Goal: Complete application form

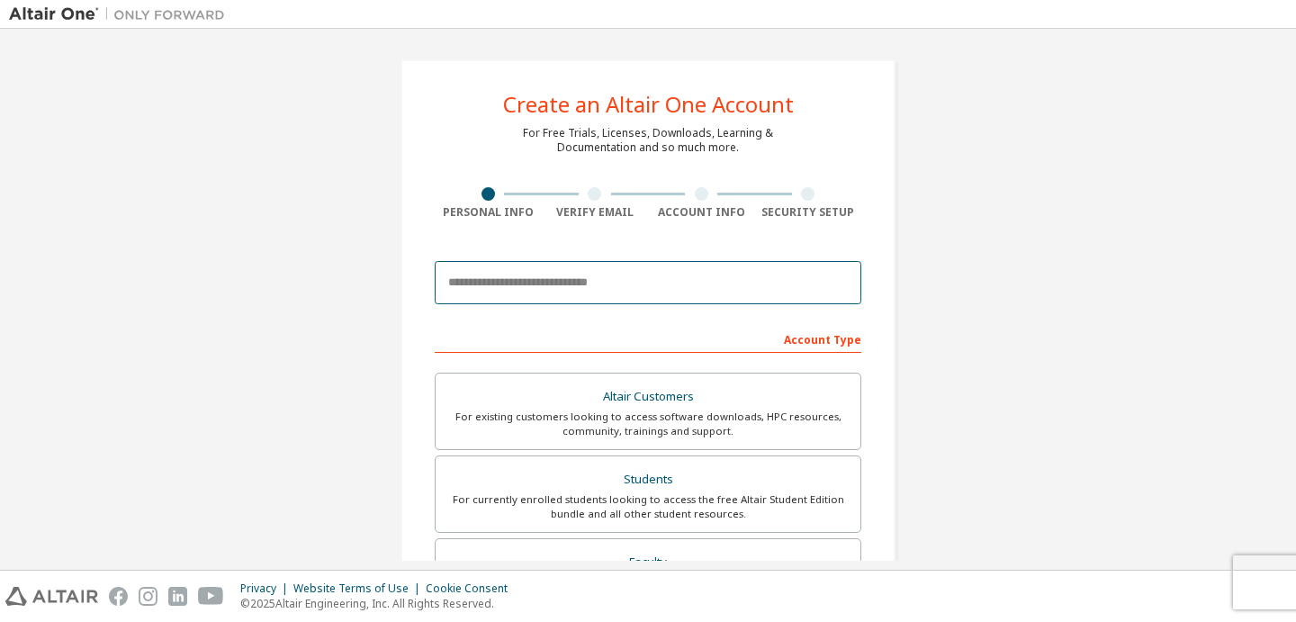
click at [552, 273] on input "email" at bounding box center [648, 282] width 427 height 43
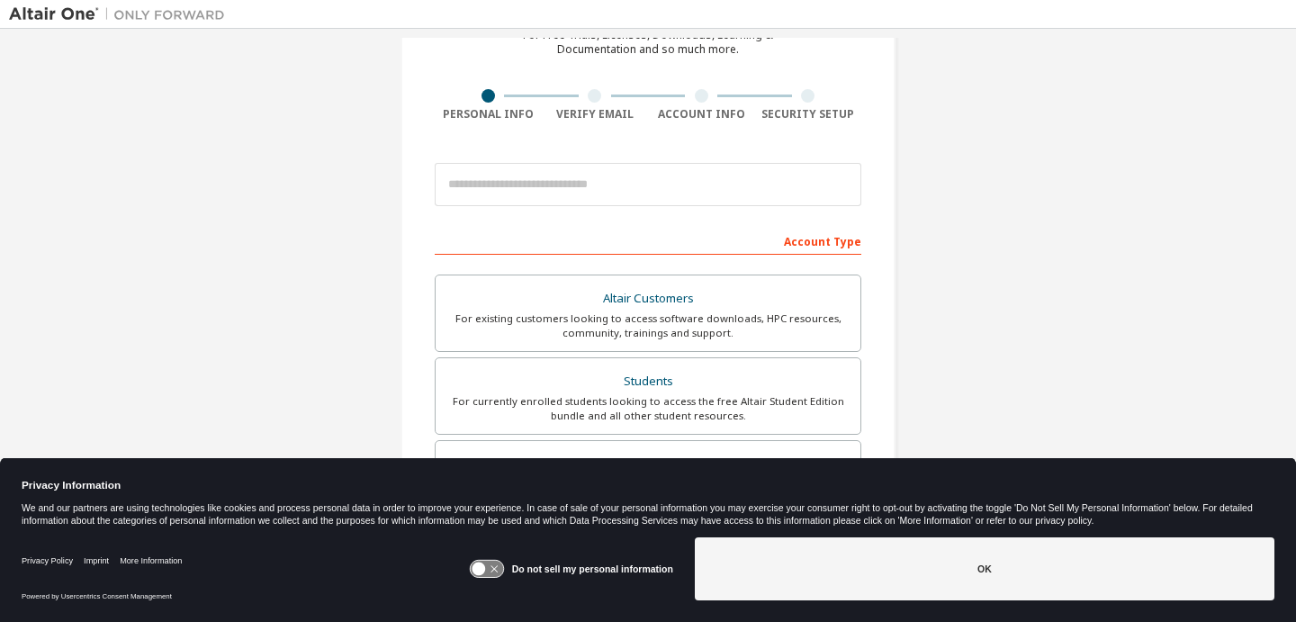
scroll to position [113, 0]
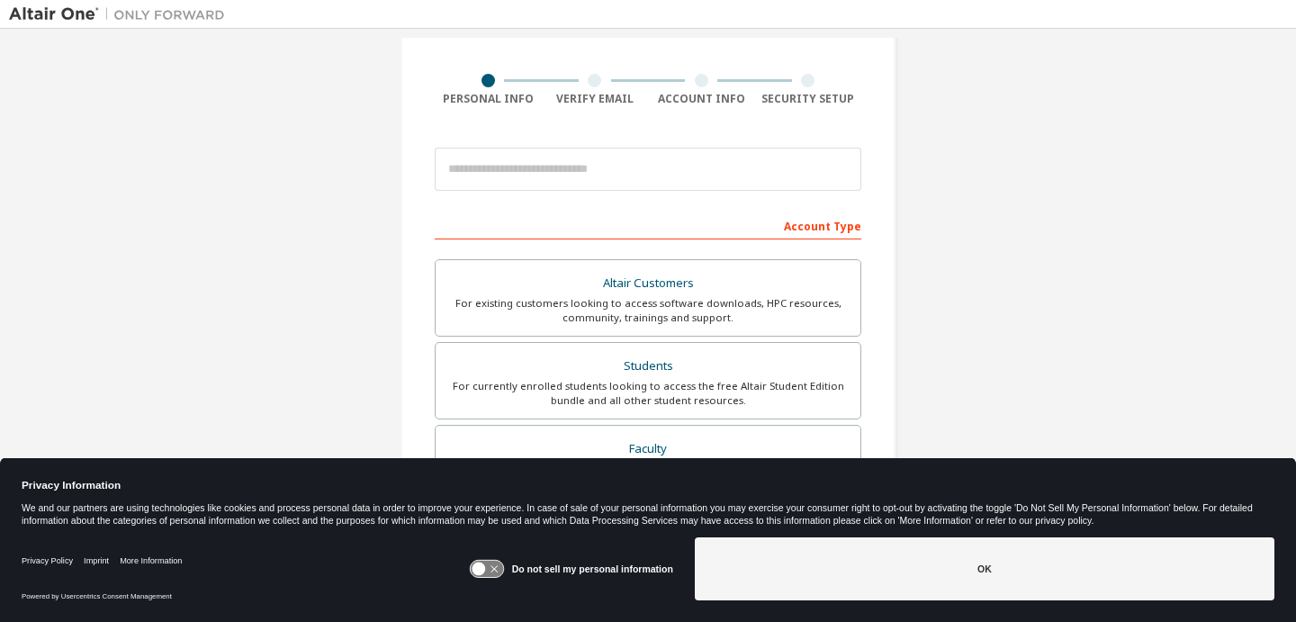
click at [537, 194] on div at bounding box center [648, 169] width 427 height 61
click at [537, 175] on input "email" at bounding box center [648, 169] width 427 height 43
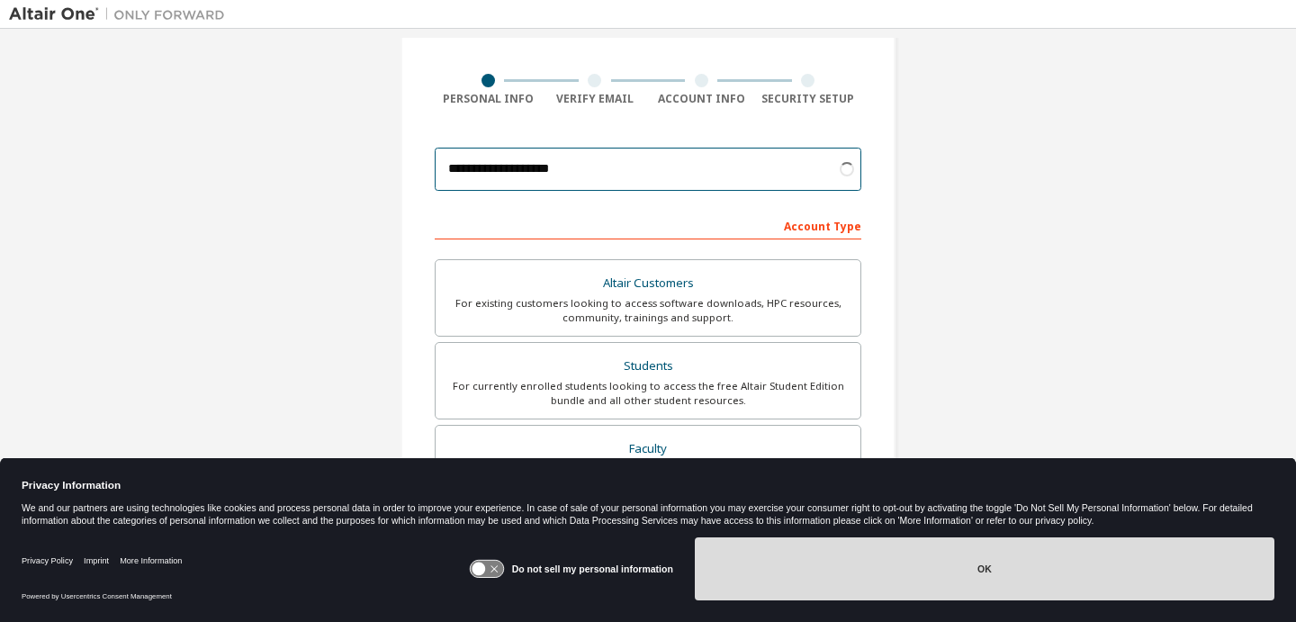
type input "**********"
click at [871, 586] on button "OK" at bounding box center [985, 568] width 580 height 63
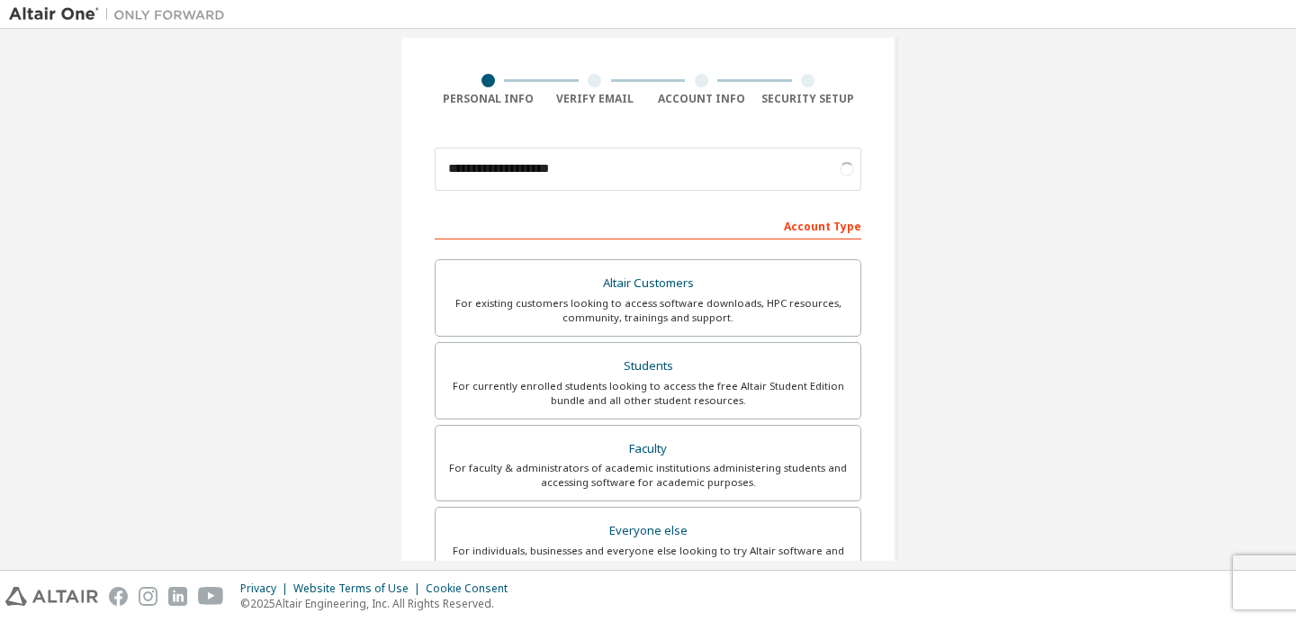
scroll to position [199, 0]
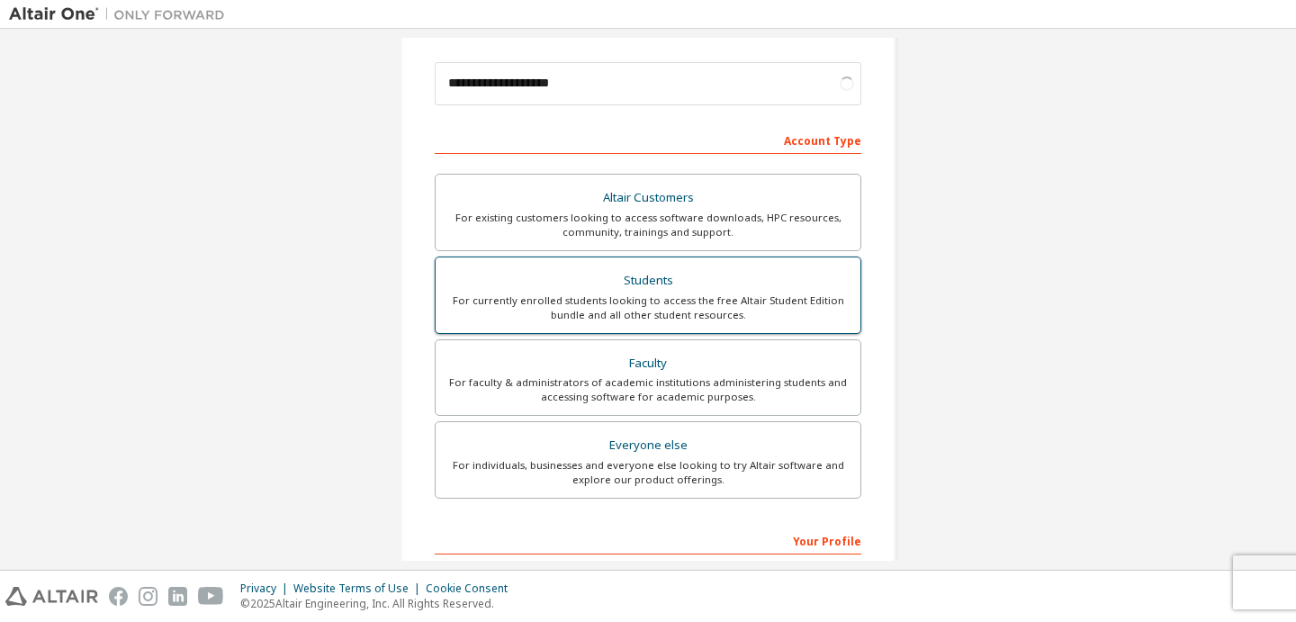
click at [564, 298] on div "For currently enrolled students looking to access the free Altair Student Editi…" at bounding box center [648, 307] width 403 height 29
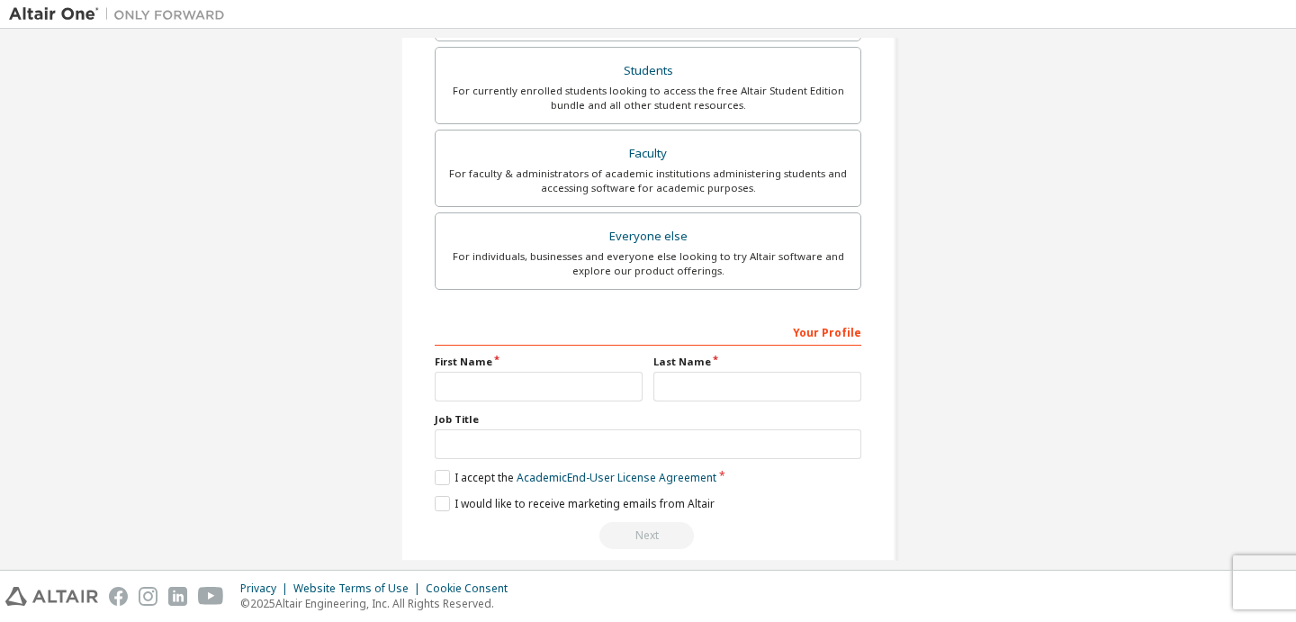
scroll to position [477, 0]
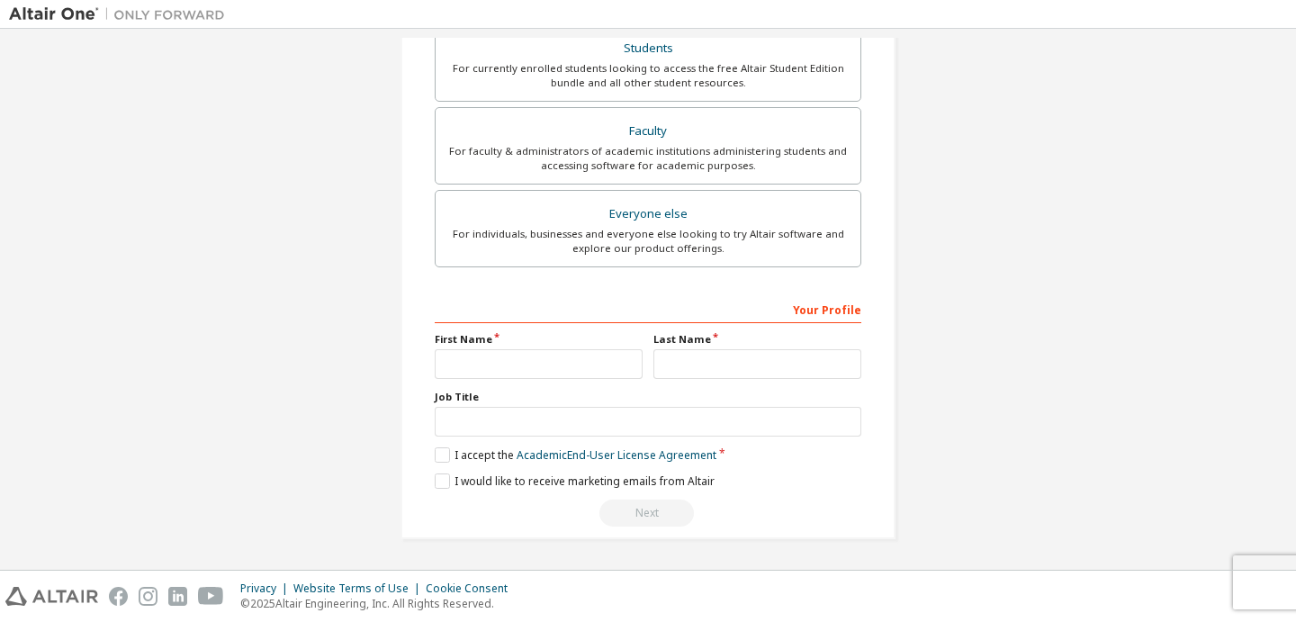
click at [500, 344] on label "First Name" at bounding box center [539, 339] width 208 height 14
click at [497, 358] on input "text" at bounding box center [539, 364] width 208 height 30
type input "*****"
click at [692, 364] on input "text" at bounding box center [758, 364] width 208 height 30
type input "**********"
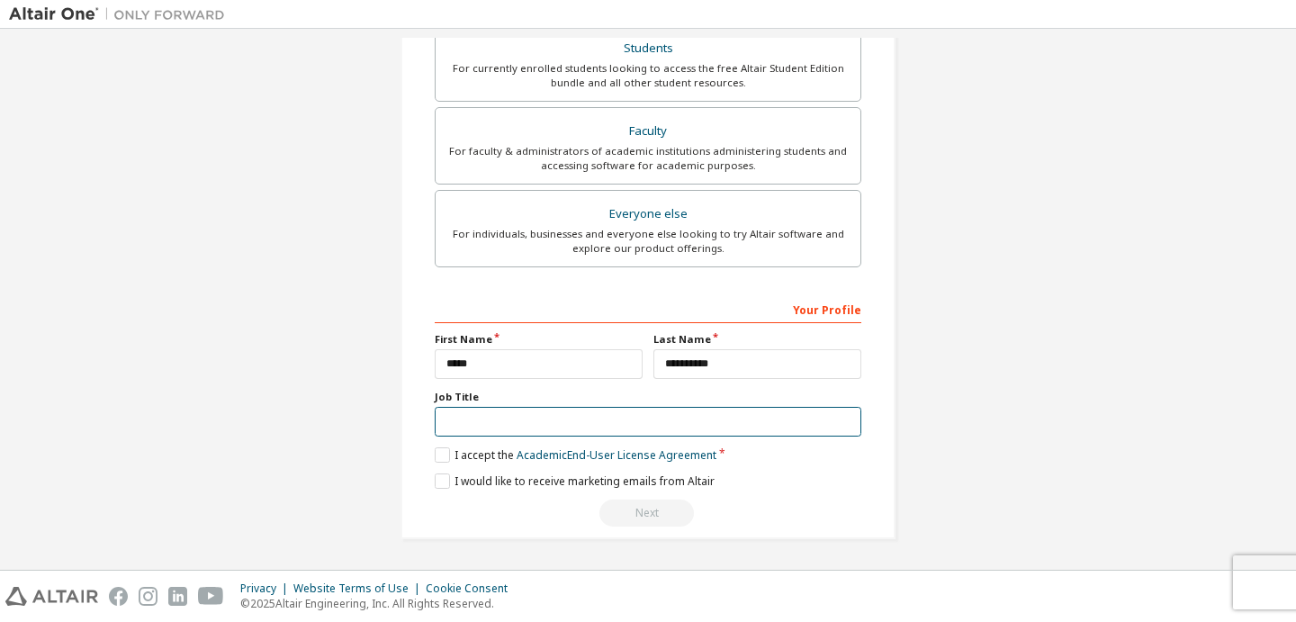
click at [631, 420] on input "text" at bounding box center [648, 422] width 427 height 30
type input "*******"
click at [442, 461] on label "I accept the Academic End-User License Agreement" at bounding box center [576, 454] width 282 height 15
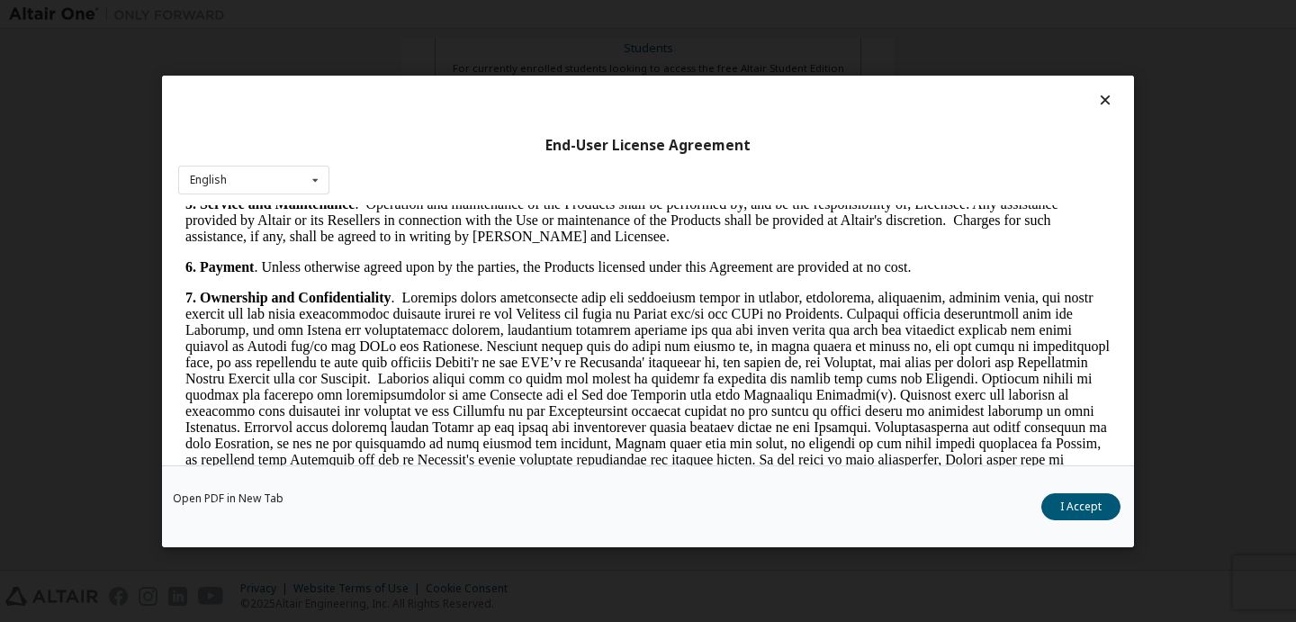
scroll to position [2224, 0]
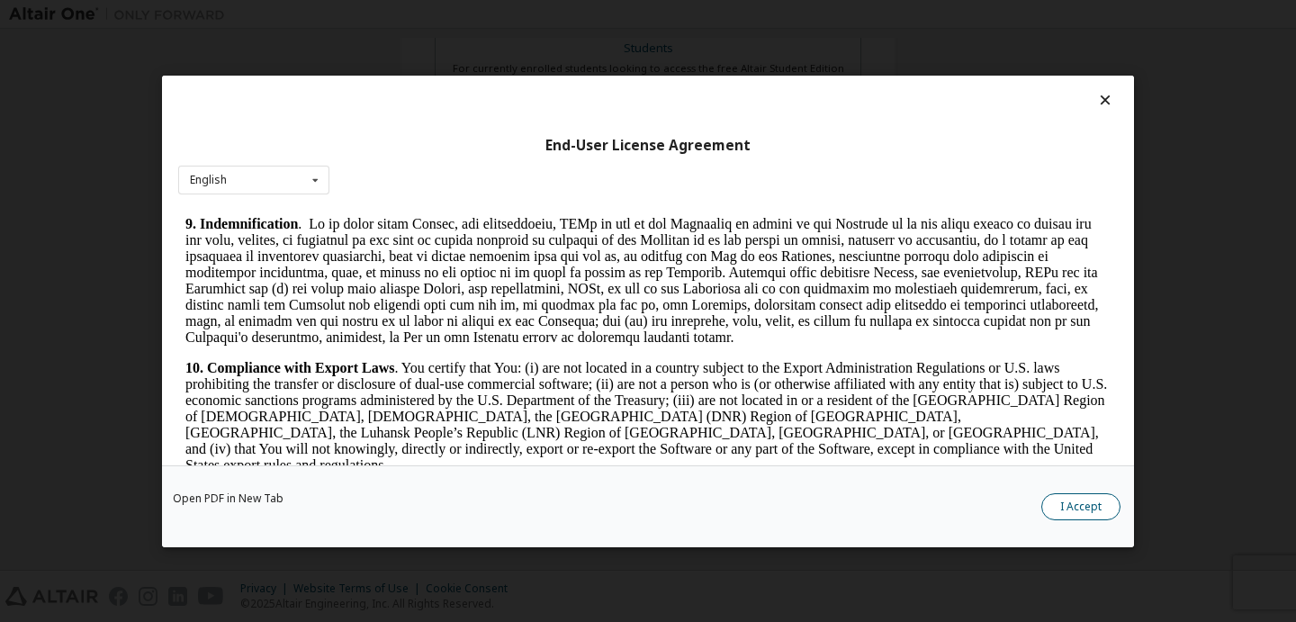
click at [1079, 513] on button "I Accept" at bounding box center [1081, 505] width 79 height 27
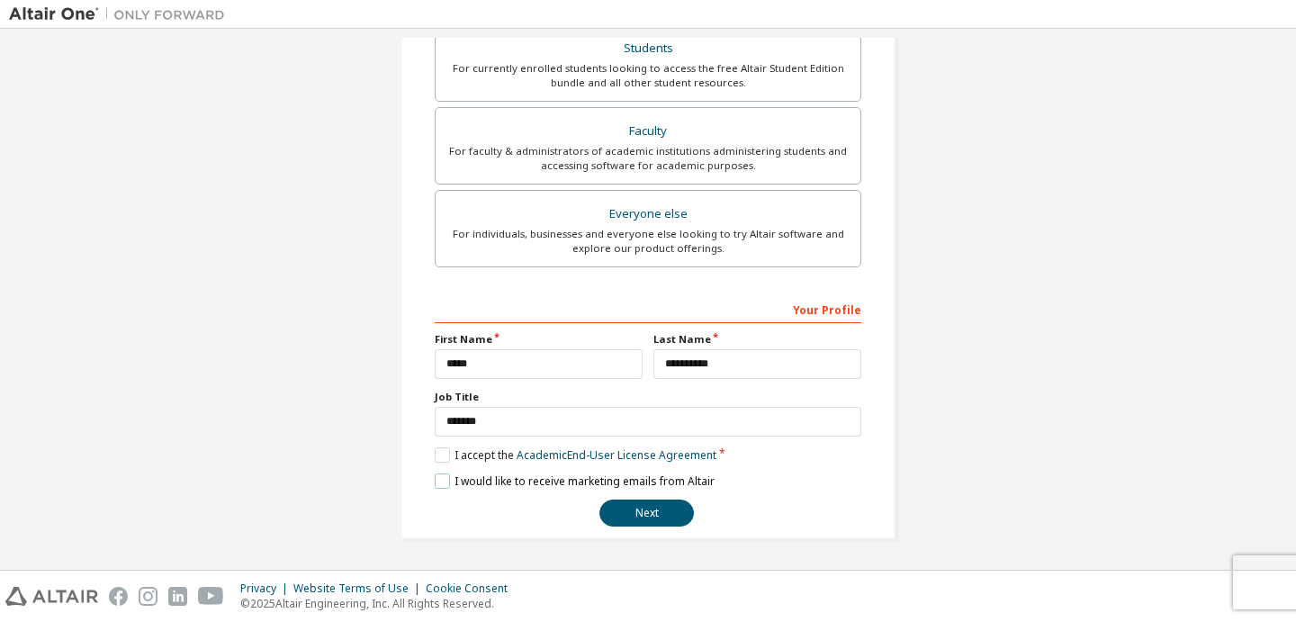
click at [438, 480] on label "I would like to receive marketing emails from Altair" at bounding box center [575, 481] width 280 height 15
click at [438, 481] on label "I would like to receive marketing emails from Altair" at bounding box center [575, 481] width 280 height 15
click at [635, 510] on button "Next" at bounding box center [647, 513] width 95 height 27
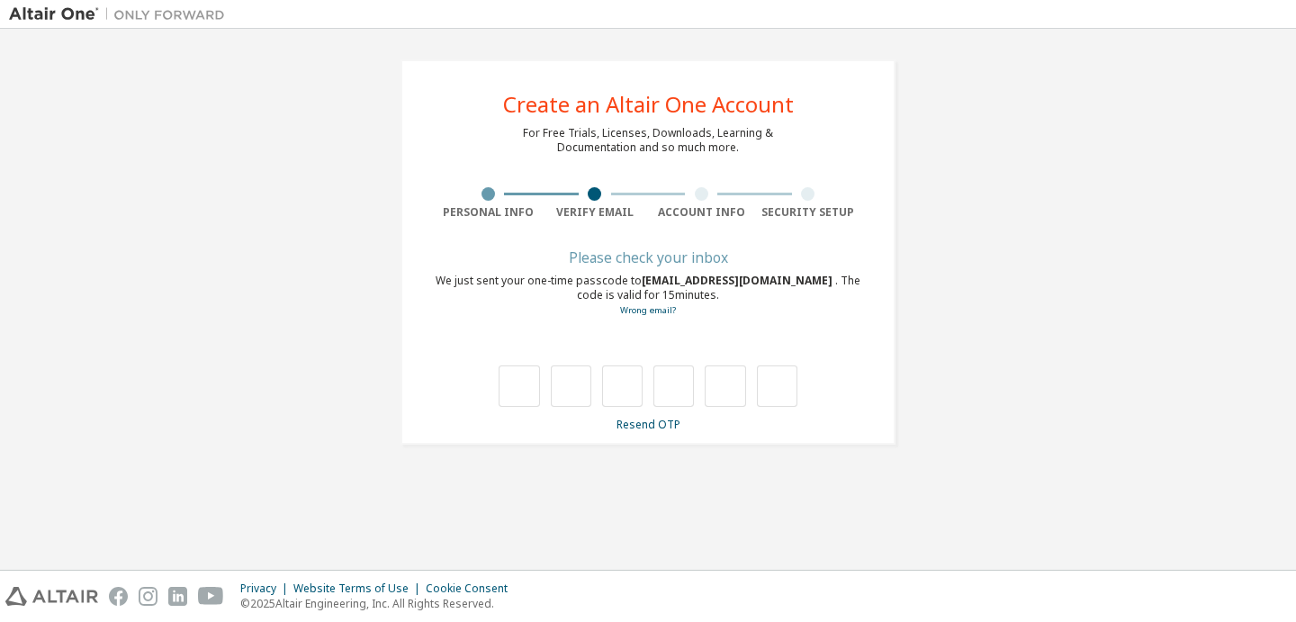
scroll to position [0, 0]
click at [522, 367] on input "text" at bounding box center [519, 386] width 41 height 41
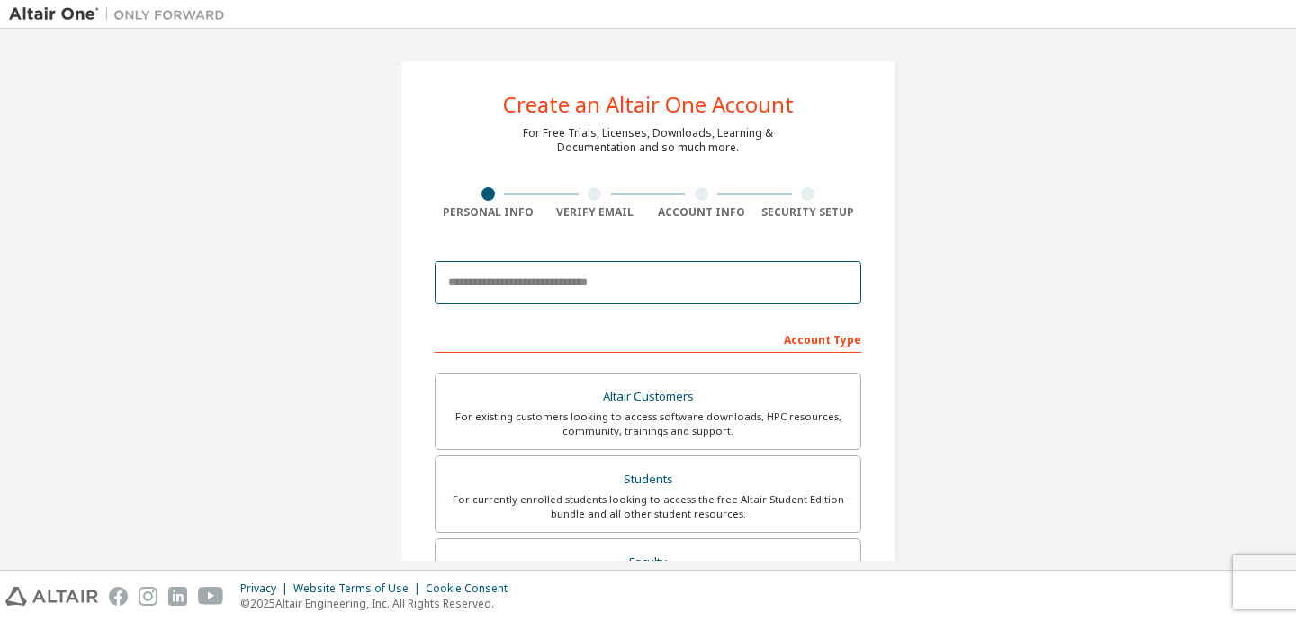
click at [525, 291] on input "email" at bounding box center [648, 282] width 427 height 43
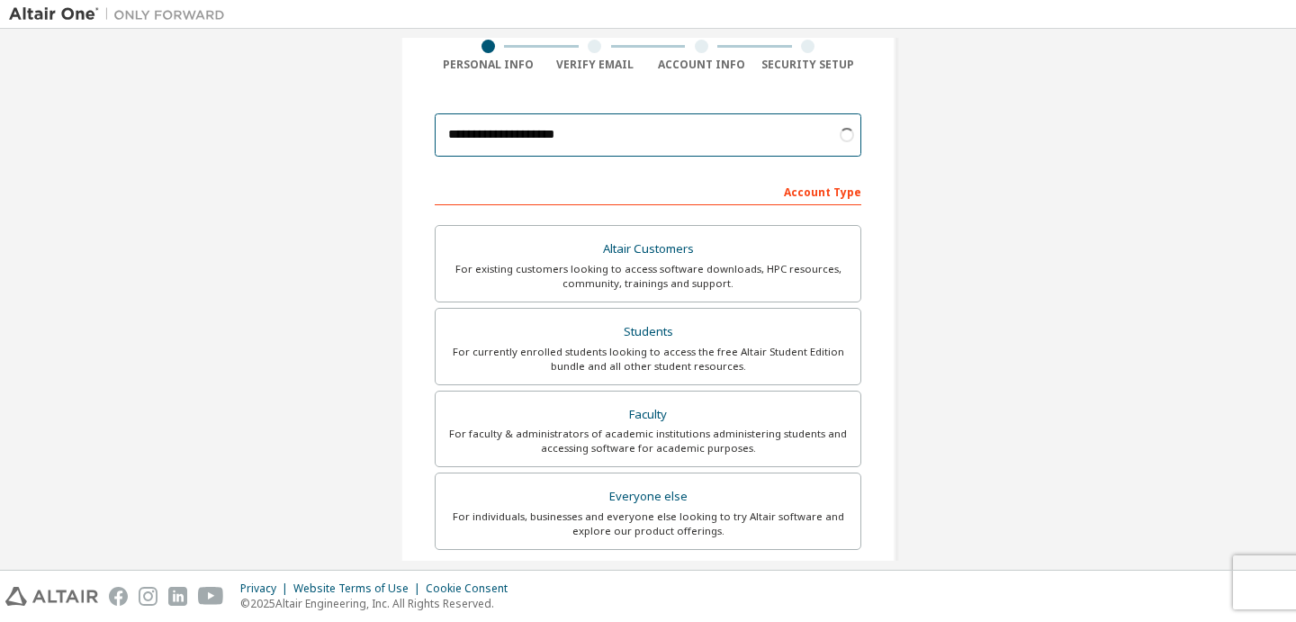
scroll to position [176, 0]
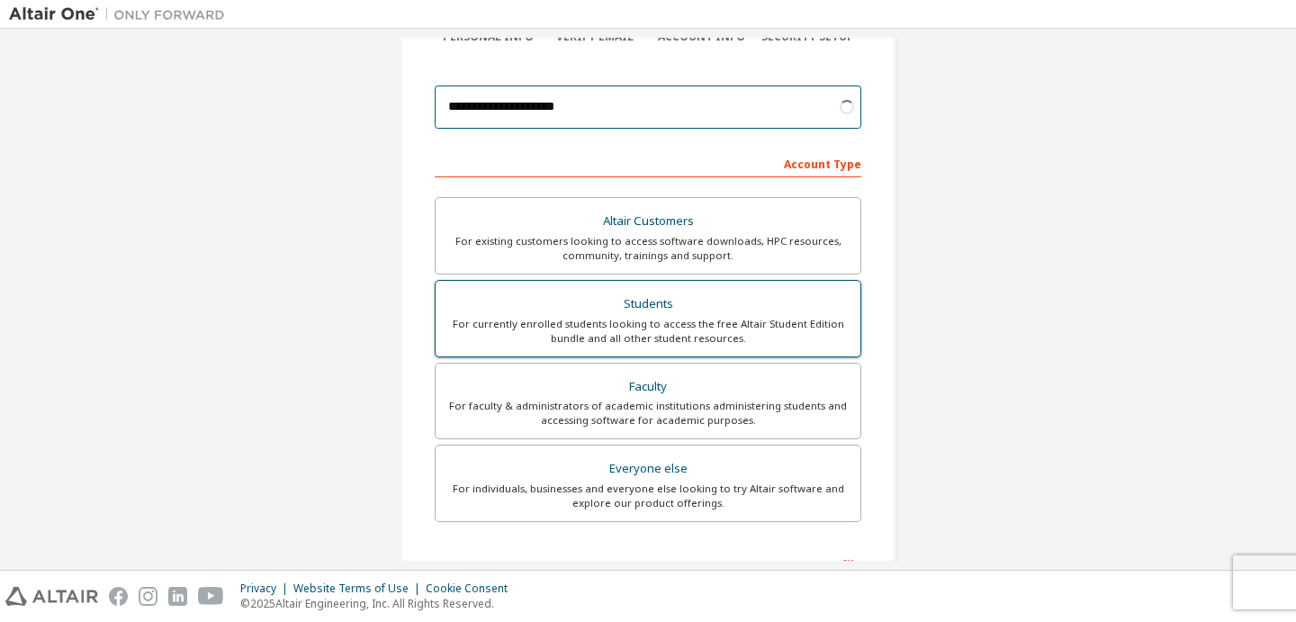
type input "**********"
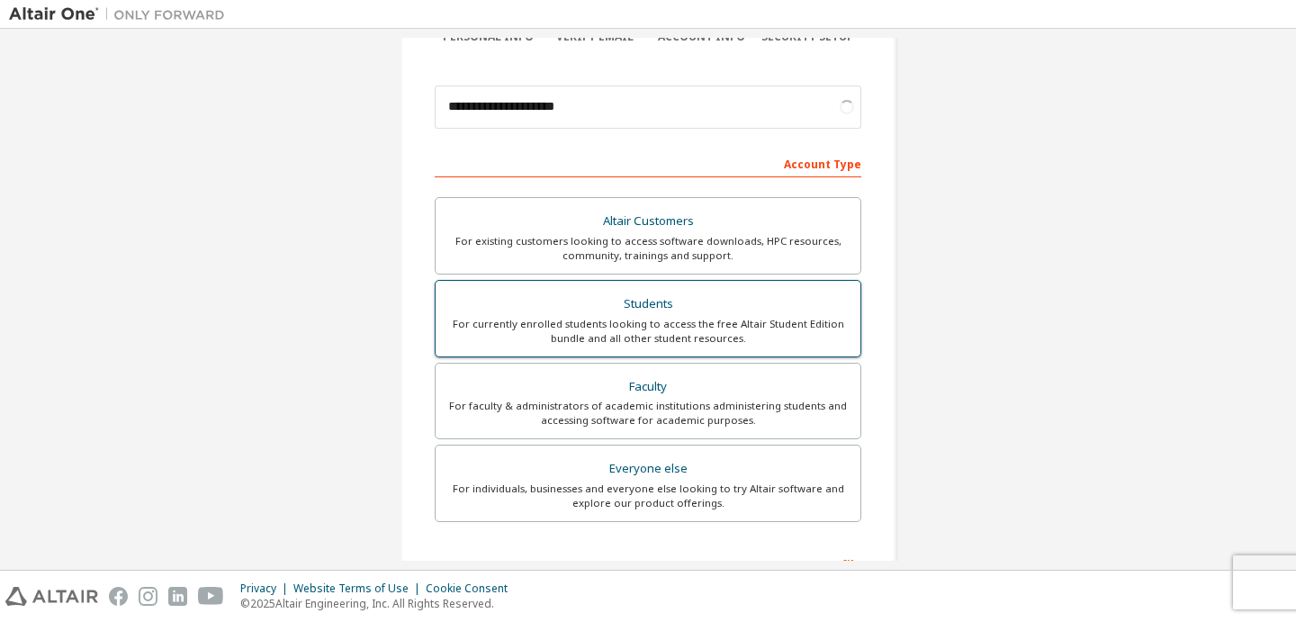
click at [646, 312] on div "Students" at bounding box center [648, 304] width 403 height 25
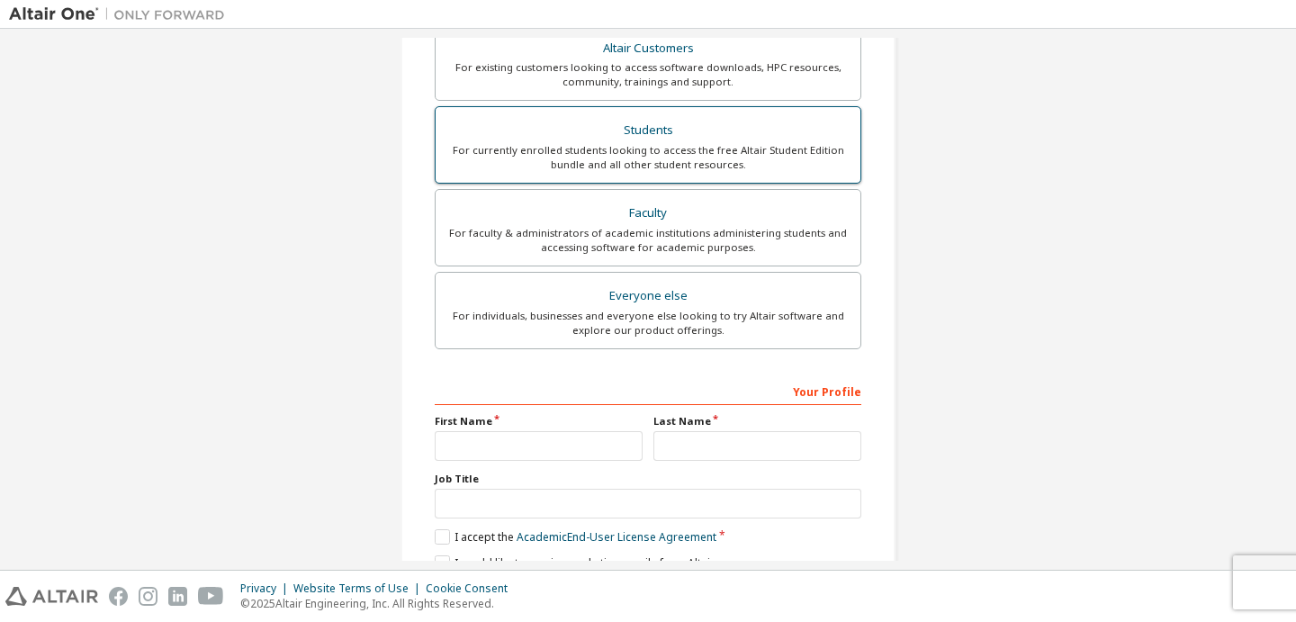
scroll to position [477, 0]
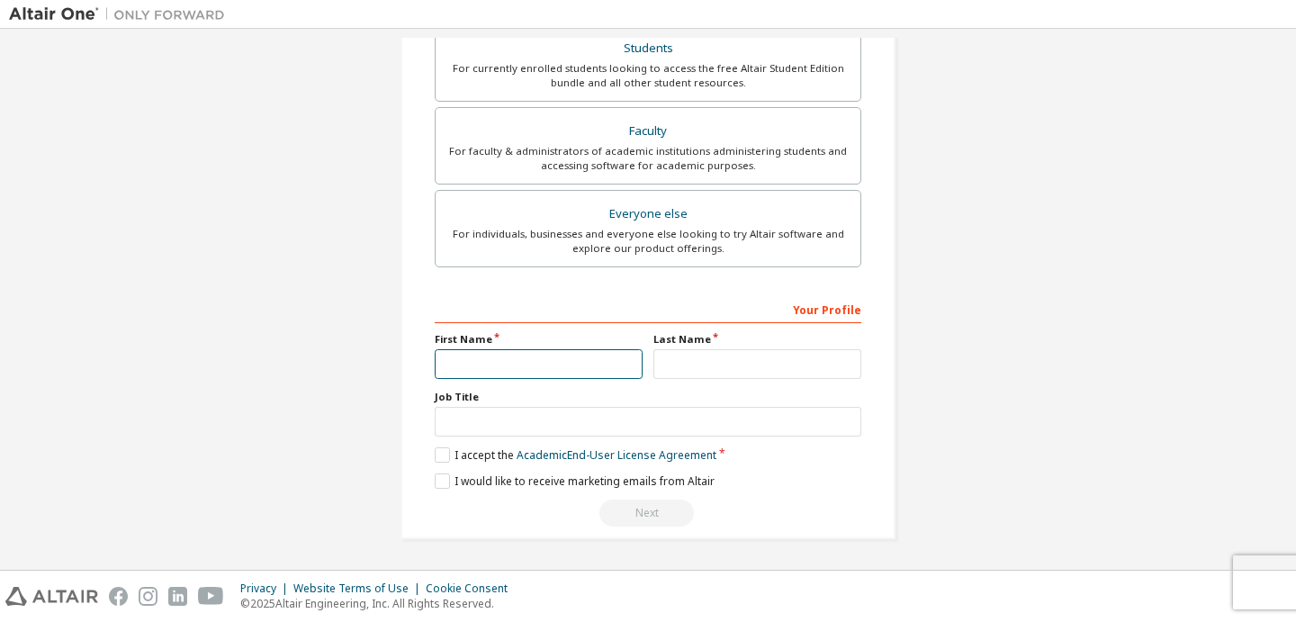
click at [500, 372] on input "text" at bounding box center [539, 364] width 208 height 30
type input "*****"
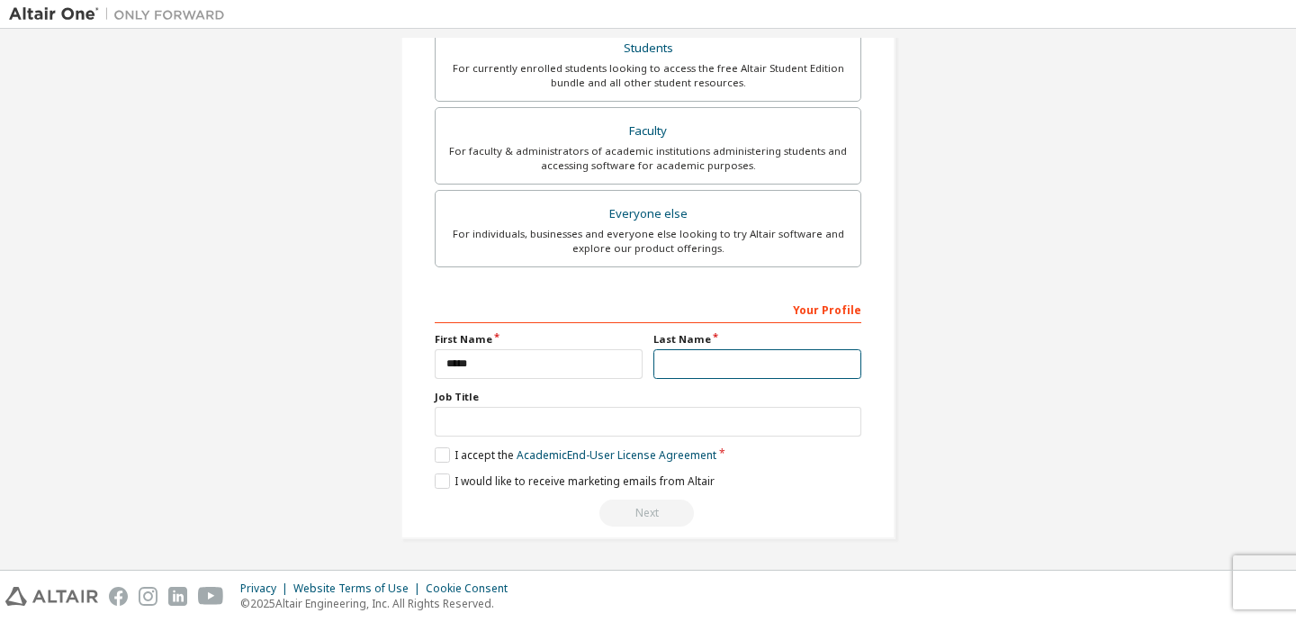
click at [681, 366] on input "text" at bounding box center [758, 364] width 208 height 30
type input "**********"
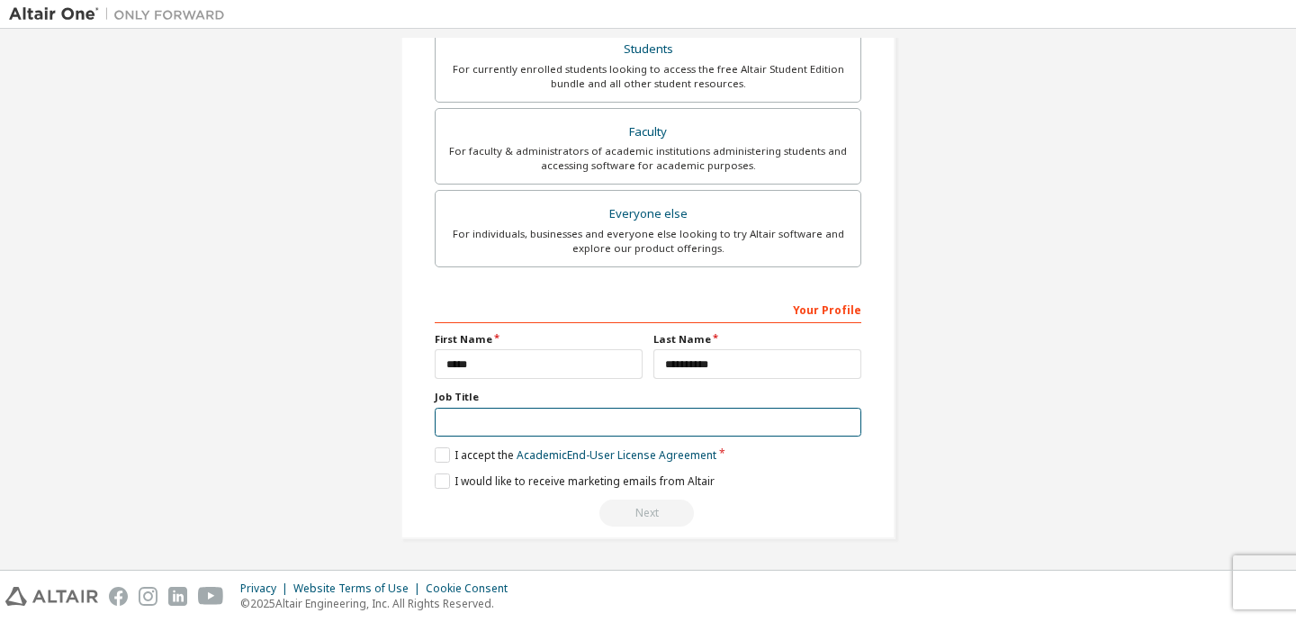
click at [615, 424] on input "text" at bounding box center [648, 423] width 427 height 30
type input "*******"
click at [438, 454] on label "I accept the Academic End-User License Agreement" at bounding box center [576, 454] width 282 height 15
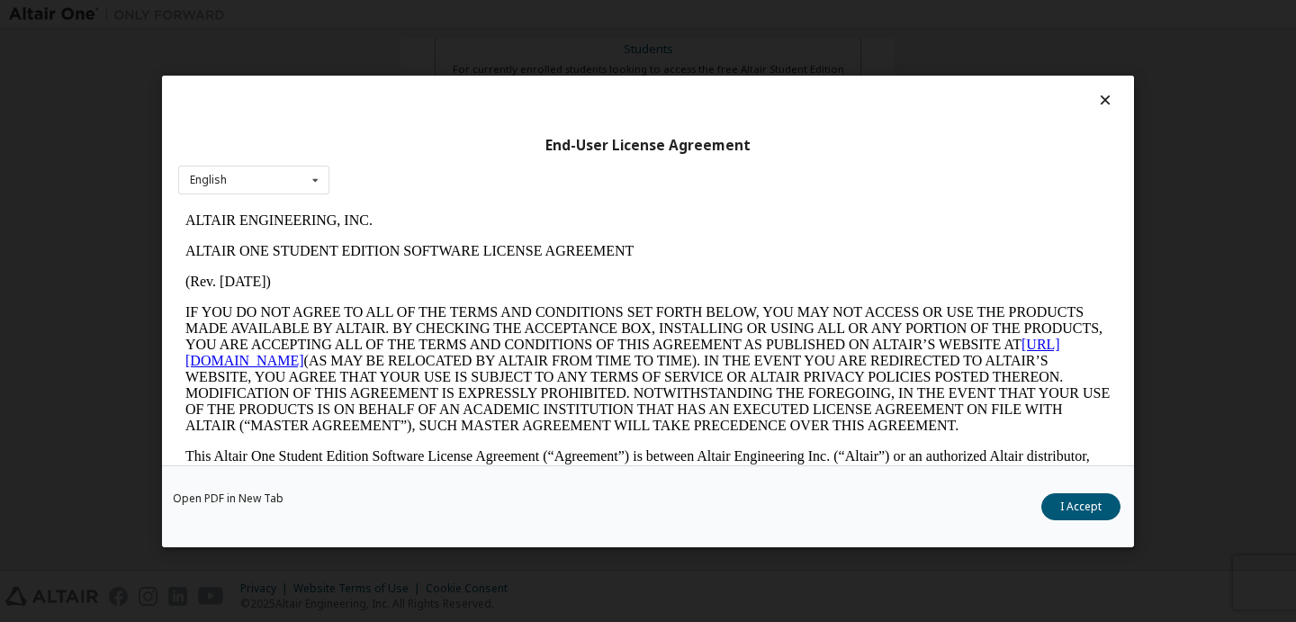
scroll to position [0, 0]
click at [1086, 509] on button "I Accept" at bounding box center [1081, 505] width 79 height 27
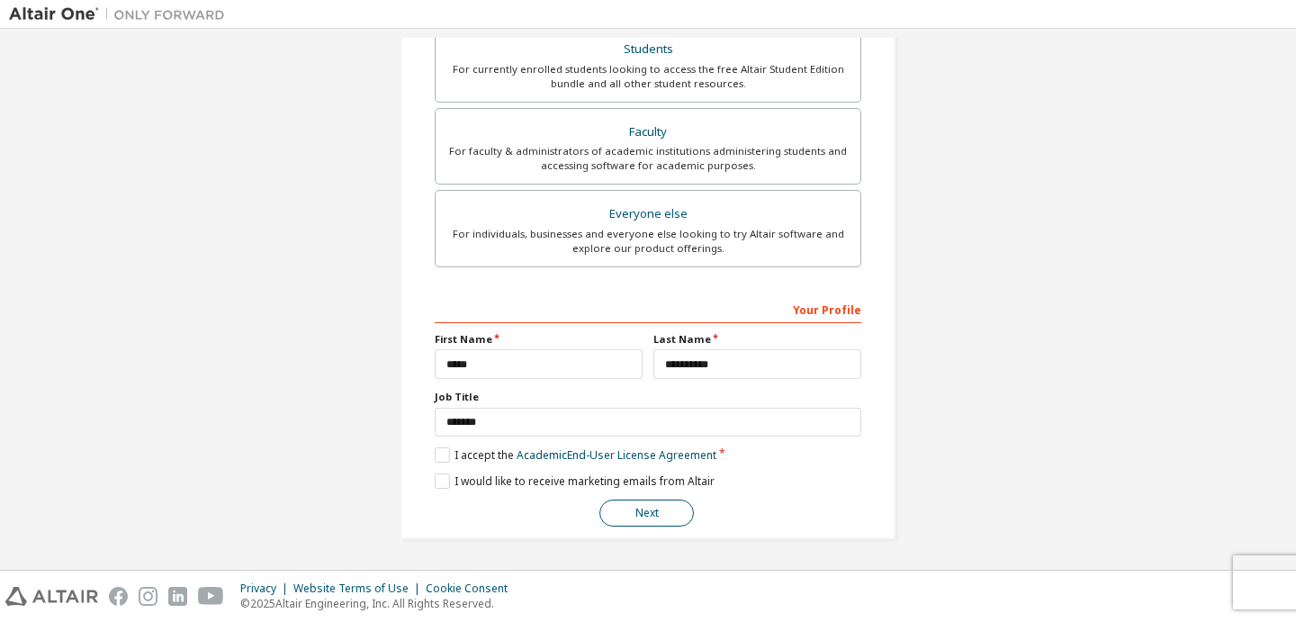
click at [670, 512] on button "Next" at bounding box center [647, 513] width 95 height 27
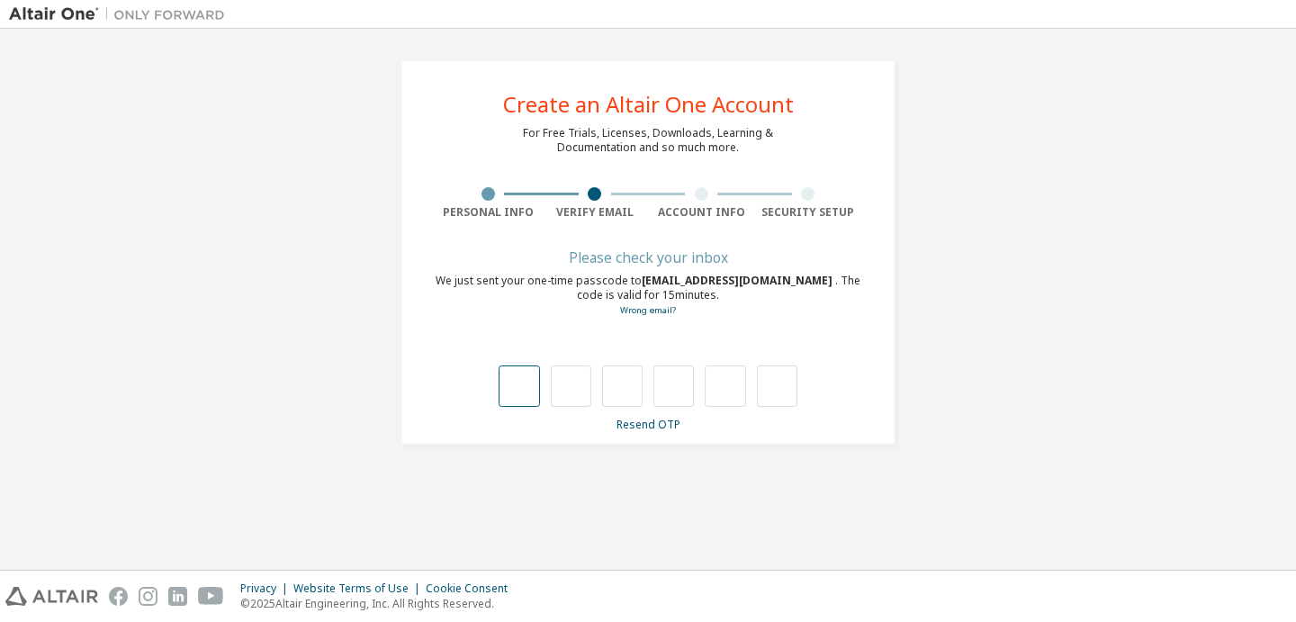
click at [520, 390] on input "text" at bounding box center [519, 386] width 41 height 41
click at [525, 373] on input "text" at bounding box center [519, 386] width 41 height 41
type input "*"
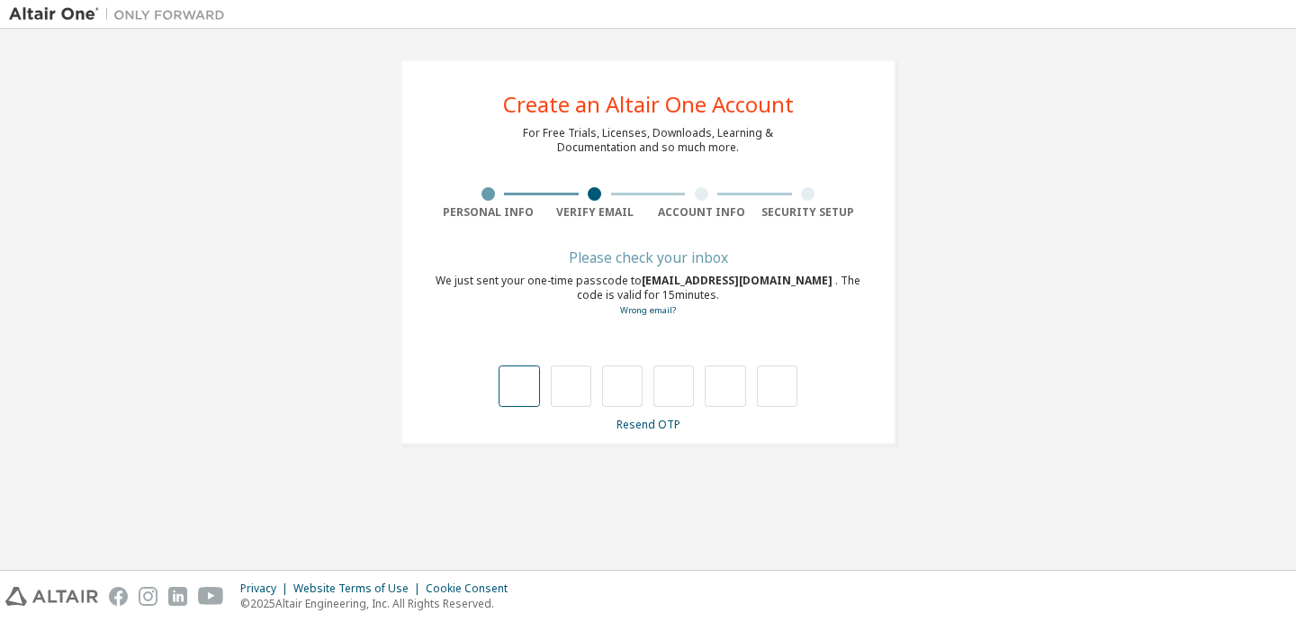
type input "*"
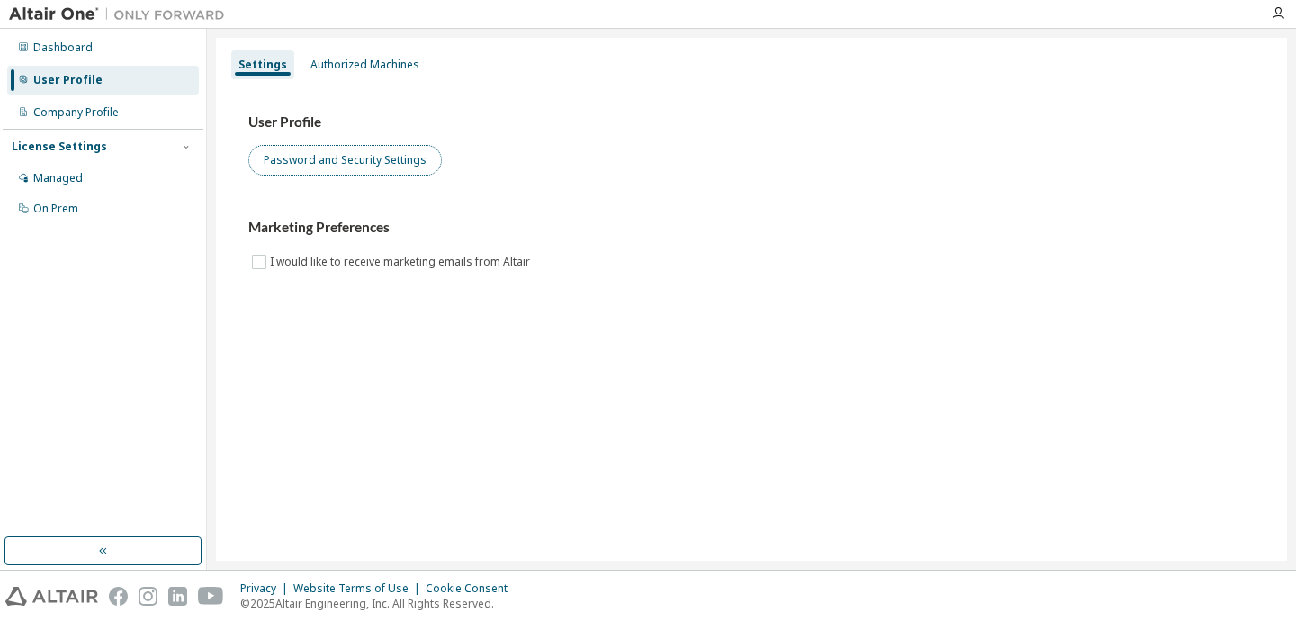
click at [319, 165] on button "Password and Security Settings" at bounding box center [345, 160] width 194 height 31
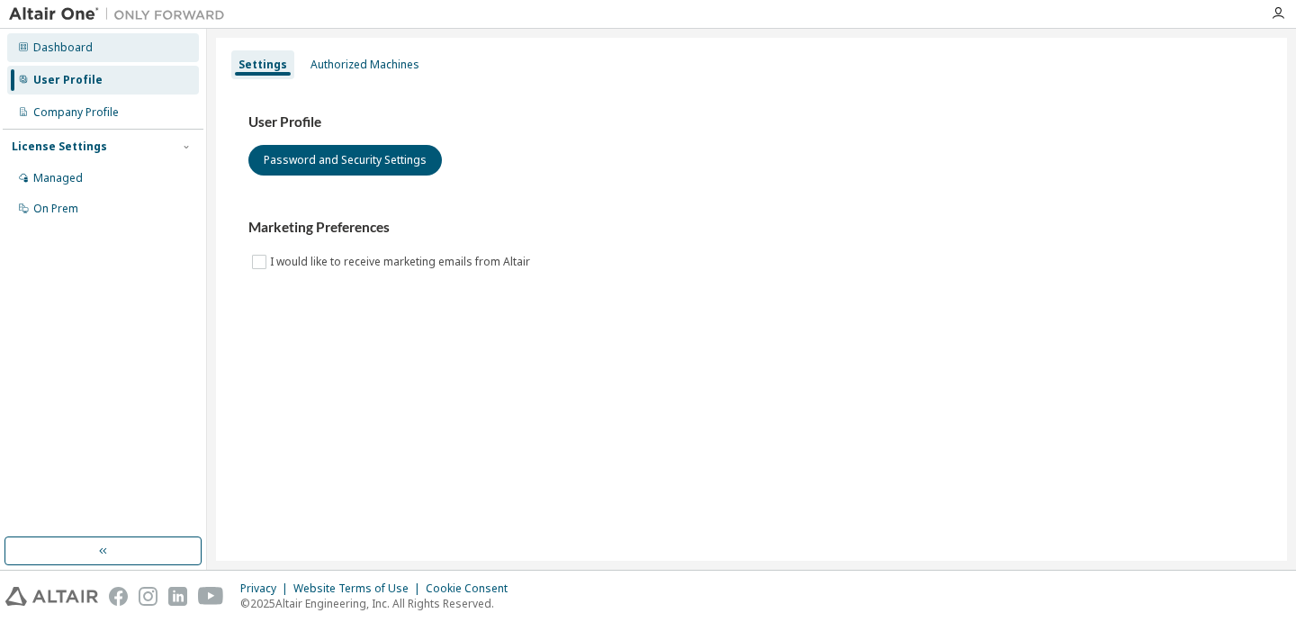
click at [125, 50] on div "Dashboard" at bounding box center [103, 47] width 192 height 29
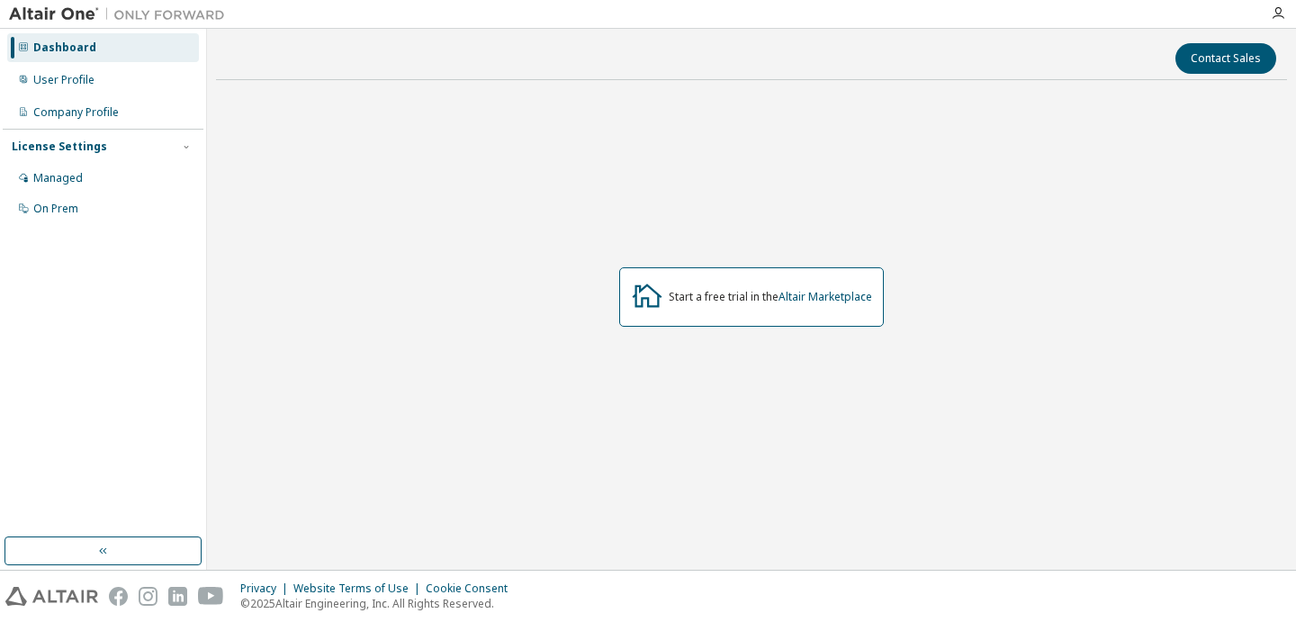
click at [54, 13] on img at bounding box center [121, 14] width 225 height 18
